Goal: Find specific page/section: Find specific page/section

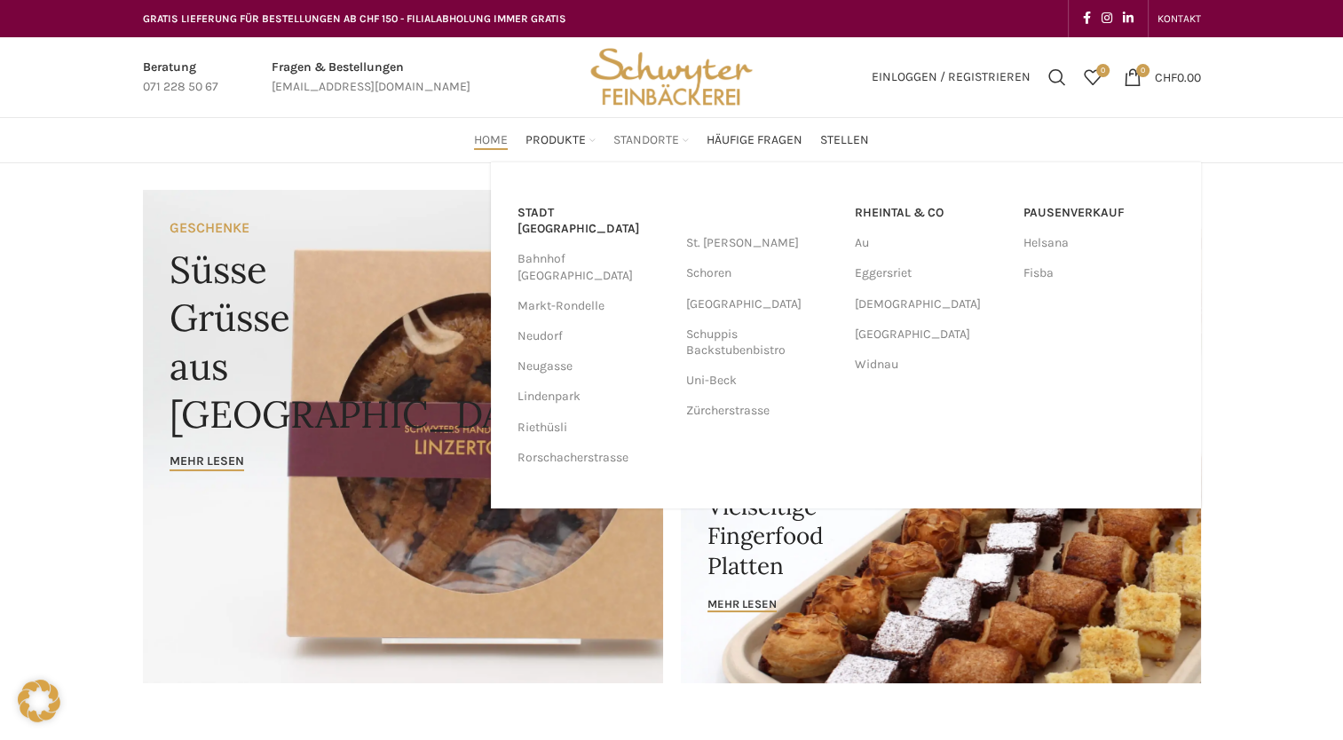
click at [637, 136] on span "Standorte" at bounding box center [647, 140] width 66 height 17
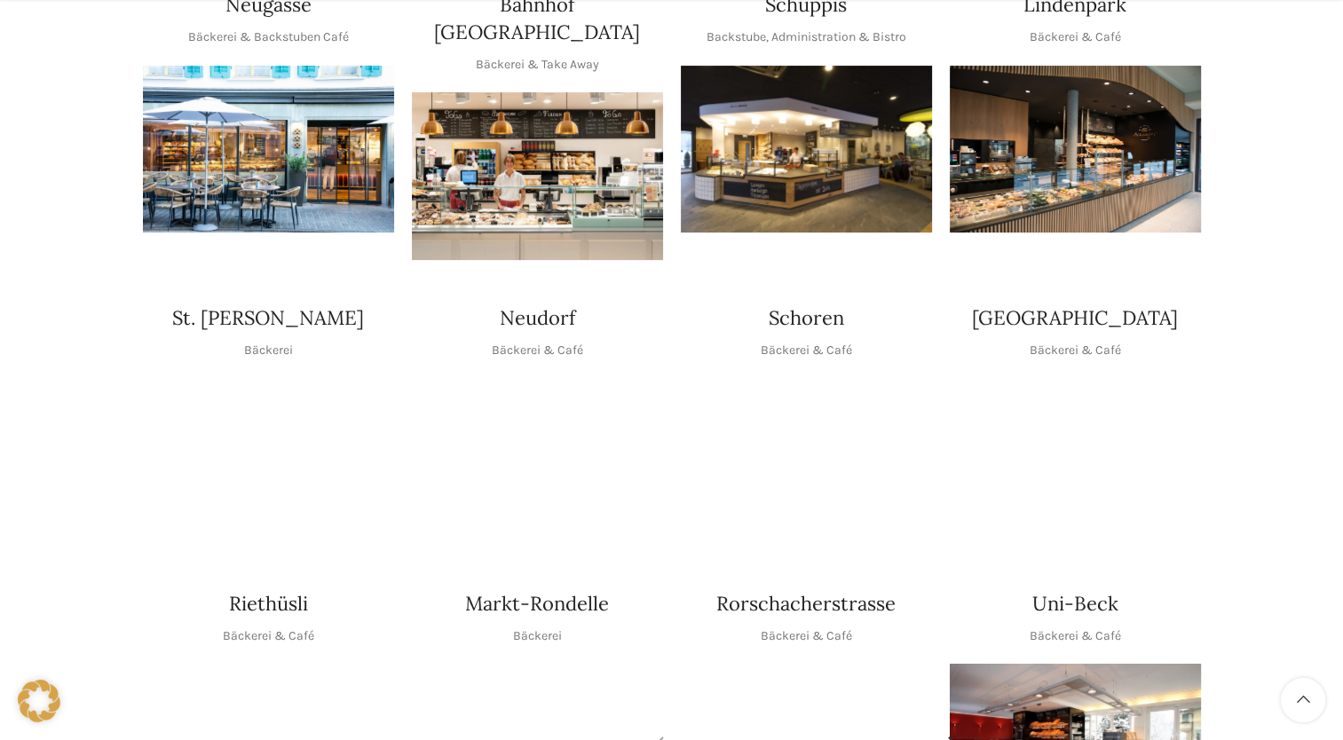
scroll to position [710, 0]
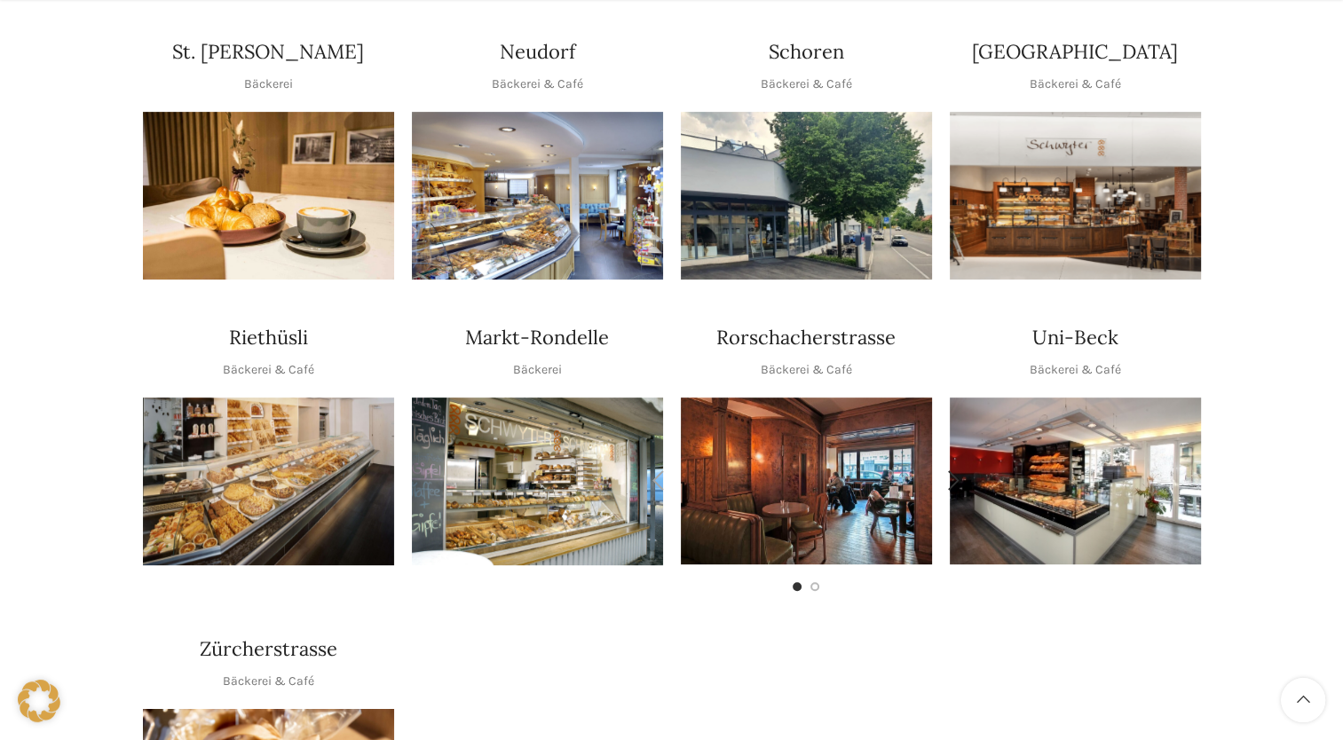
click at [824, 445] on img "1 / 2" at bounding box center [806, 481] width 251 height 167
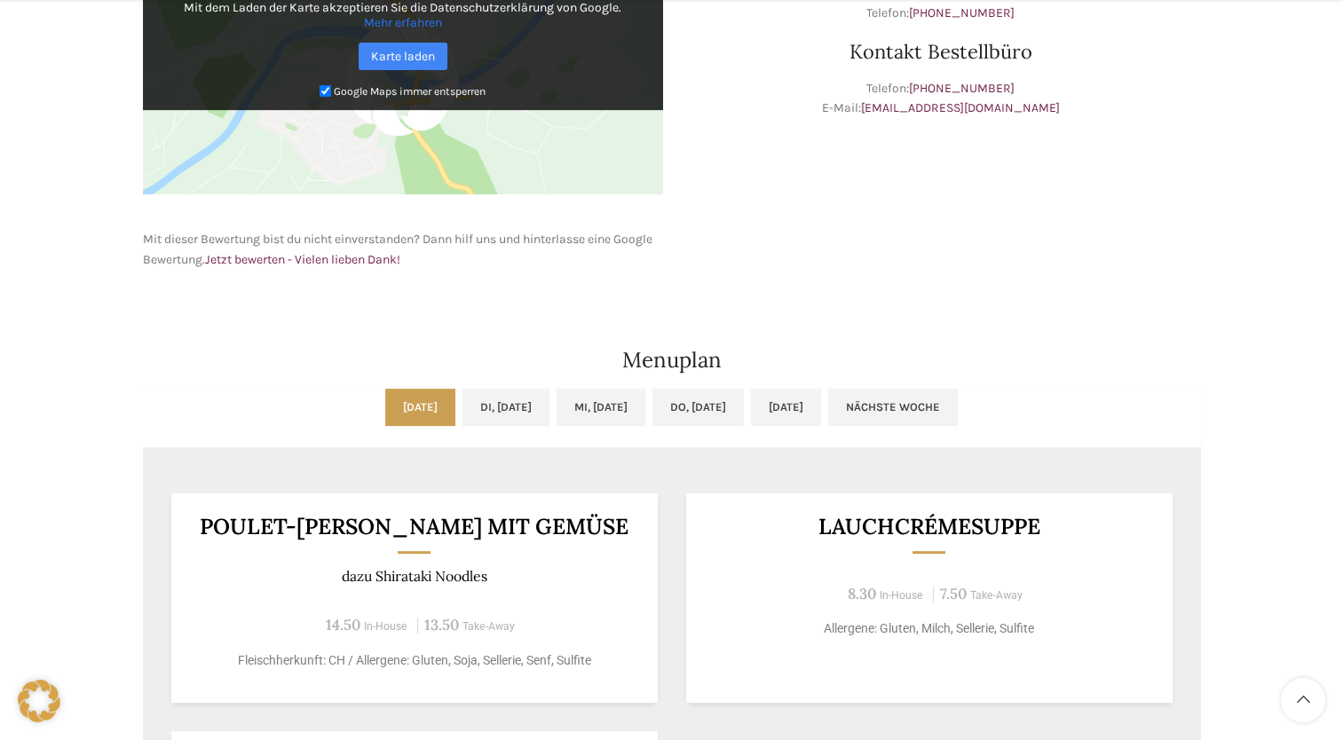
scroll to position [799, 0]
